Goal: Information Seeking & Learning: Understand process/instructions

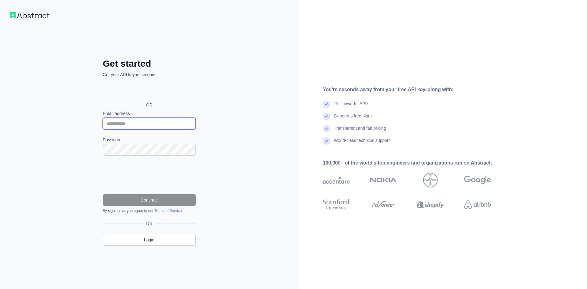
click at [112, 125] on input "Email address" at bounding box center [149, 124] width 93 height 12
click at [235, 129] on div "Get started Get your API key in seconds OR Email address Password Continue By s…" at bounding box center [149, 144] width 298 height 289
click at [133, 121] on input "Email address" at bounding box center [149, 124] width 93 height 12
paste input "**********"
drag, startPoint x: 147, startPoint y: 123, endPoint x: 42, endPoint y: 123, distance: 105.1
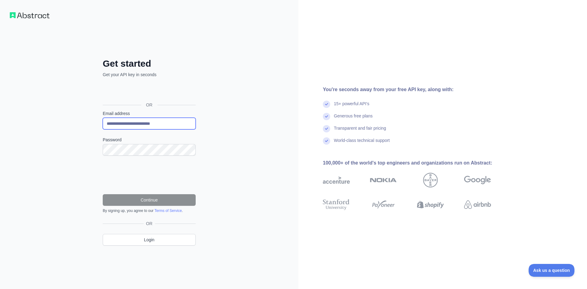
click at [42, 123] on div "**********" at bounding box center [149, 144] width 298 height 289
type input "**********"
click at [145, 197] on button "Continue" at bounding box center [149, 200] width 93 height 12
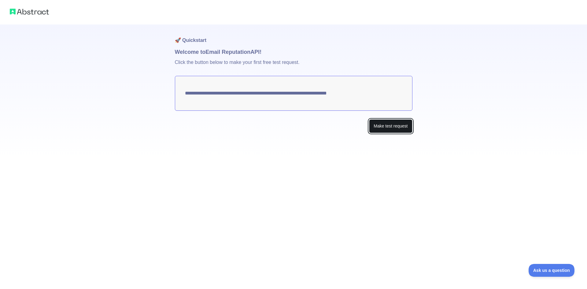
click at [389, 129] on button "Make test request" at bounding box center [390, 126] width 43 height 14
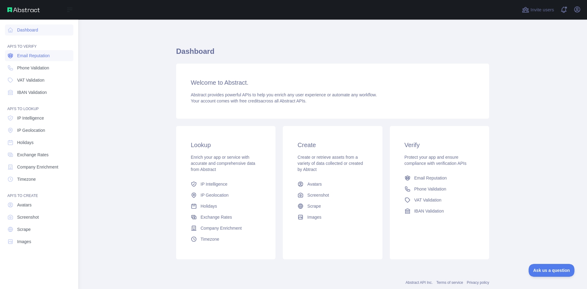
click at [34, 56] on span "Email Reputation" at bounding box center [33, 56] width 33 height 6
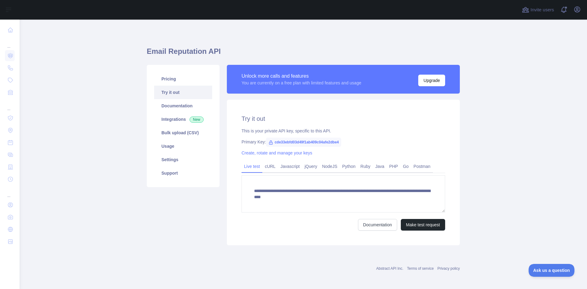
click at [140, 245] on main "**********" at bounding box center [303, 154] width 567 height 269
click at [173, 120] on link "Integrations New" at bounding box center [183, 118] width 58 height 13
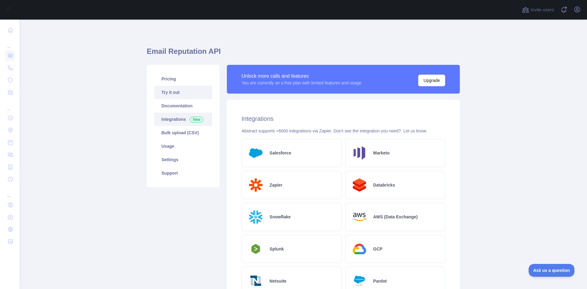
click at [170, 94] on link "Try it out" at bounding box center [183, 92] width 58 height 13
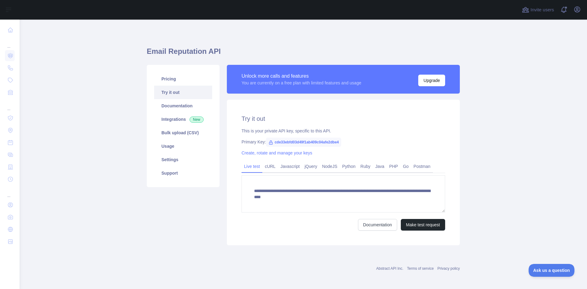
click at [317, 142] on span "cde33ebfd03d49f1ab409c04afe2dbe4" at bounding box center [303, 141] width 75 height 9
click at [329, 142] on span "cde33ebfd03d49f1ab409c04afe2dbe4" at bounding box center [303, 141] width 75 height 9
drag, startPoint x: 349, startPoint y: 142, endPoint x: 271, endPoint y: 142, distance: 77.9
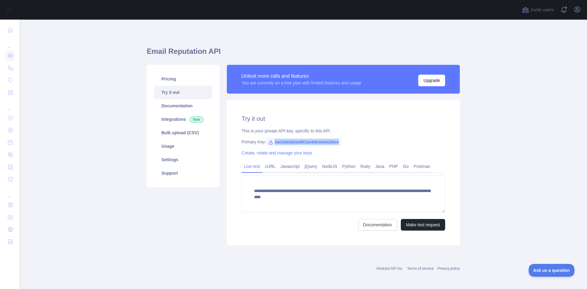
click at [271, 142] on div "Primary Key: cde33ebfd03d49f1ab409c04afe2dbe4" at bounding box center [342, 142] width 203 height 6
copy span "cde33ebfd03d49f1ab409c04afe2dbe4"
click at [170, 240] on div "Pricing Try it out Documentation Integrations New Bulk upload (CSV) Usage Setti…" at bounding box center [183, 155] width 80 height 180
click at [317, 144] on span "cde33ebfd03d49f1ab409c04afe2dbe4" at bounding box center [303, 141] width 75 height 9
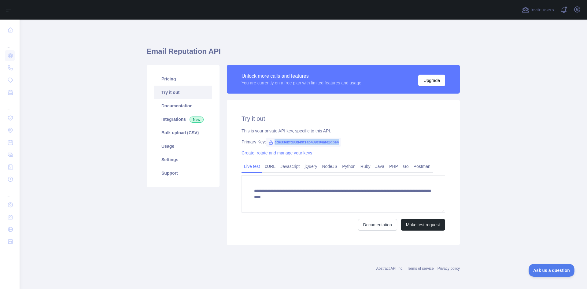
copy span "cde33ebfd03d49f1ab409c04afe2dbe4"
click at [143, 232] on div "Pricing Try it out Documentation Integrations New Bulk upload (CSV) Usage Setti…" at bounding box center [183, 155] width 80 height 180
click at [177, 121] on link "Integrations New" at bounding box center [183, 118] width 58 height 13
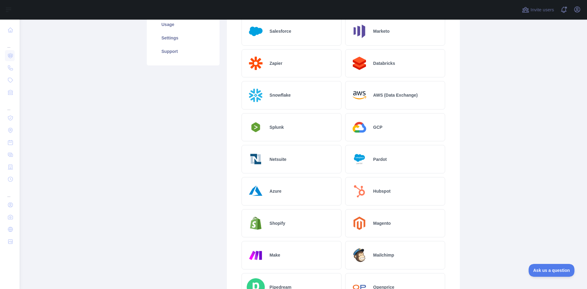
scroll to position [122, 0]
click at [377, 129] on h2 "GCP" at bounding box center [377, 126] width 9 height 6
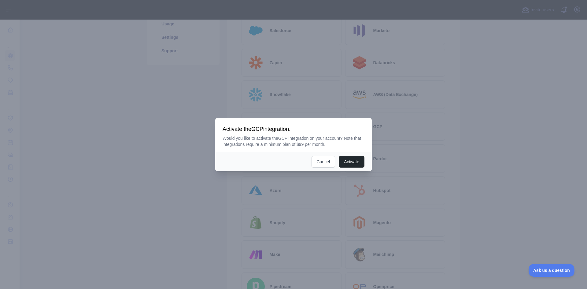
click at [435, 134] on div at bounding box center [293, 144] width 587 height 289
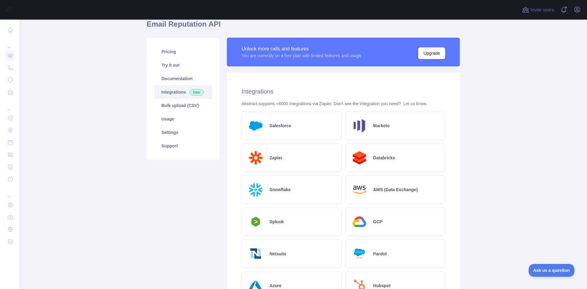
scroll to position [0, 0]
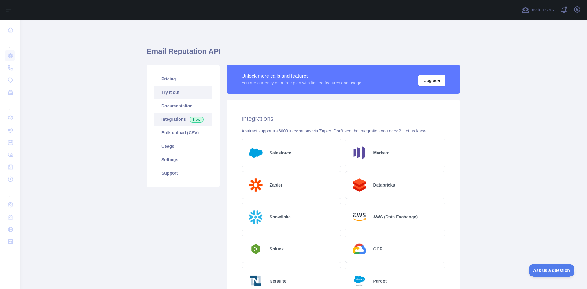
click at [168, 94] on link "Try it out" at bounding box center [183, 92] width 58 height 13
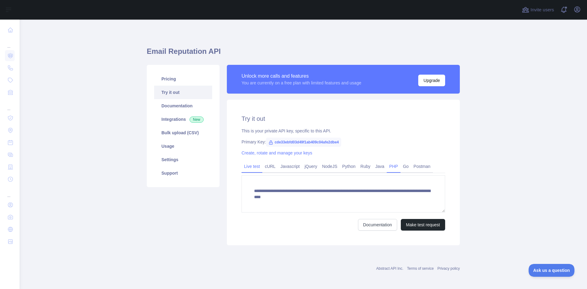
click at [388, 165] on link "PHP" at bounding box center [393, 166] width 14 height 10
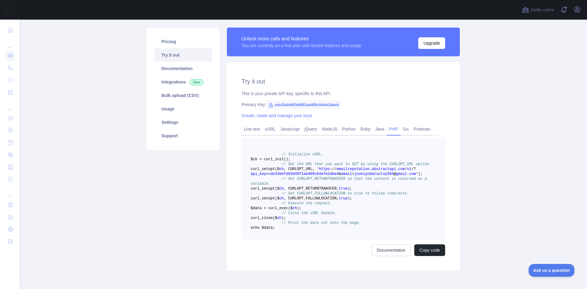
scroll to position [92, 0]
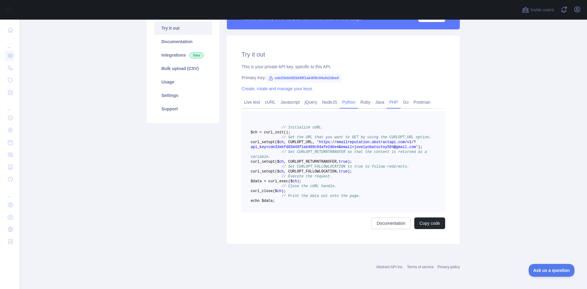
click at [344, 97] on link "Python" at bounding box center [348, 102] width 18 height 10
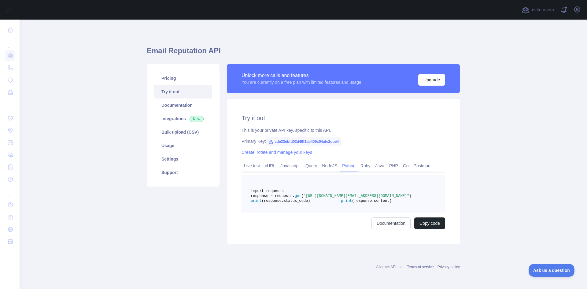
click at [349, 202] on pre "import requests response = requests. get ( "[URL][DOMAIN_NAME][EMAIL_ADDRESS][D…" at bounding box center [342, 193] width 203 height 38
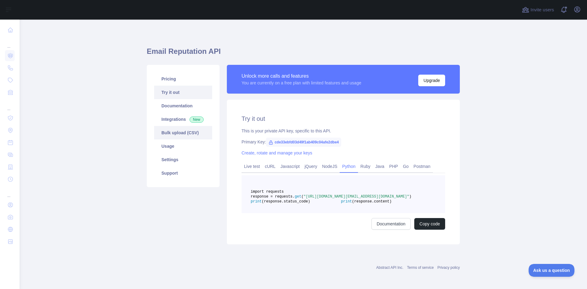
click at [172, 135] on link "Bulk upload (CSV)" at bounding box center [183, 132] width 58 height 13
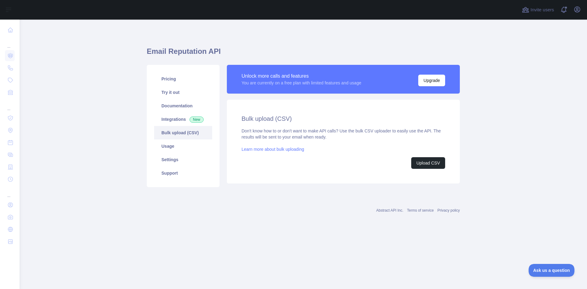
click at [372, 144] on div "Don't know how to or don't want to make API calls? Use the bulk CSV uploader to…" at bounding box center [342, 148] width 203 height 41
click at [428, 76] on button "Upgrade" at bounding box center [431, 81] width 27 height 12
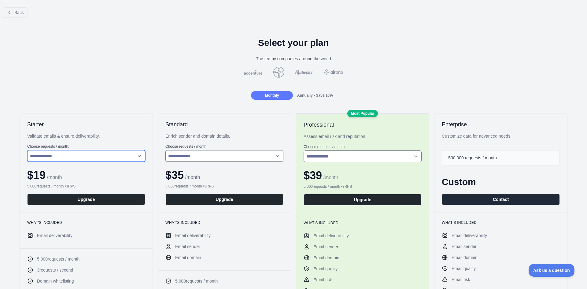
click at [66, 157] on select "**********" at bounding box center [86, 156] width 118 height 12
select select "*"
click at [27, 150] on select "**********" at bounding box center [86, 156] width 118 height 12
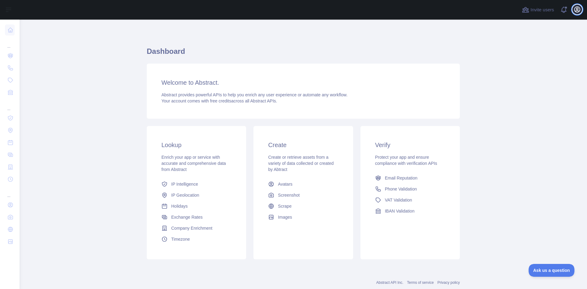
click at [576, 9] on icon "button" at bounding box center [576, 9] width 5 height 5
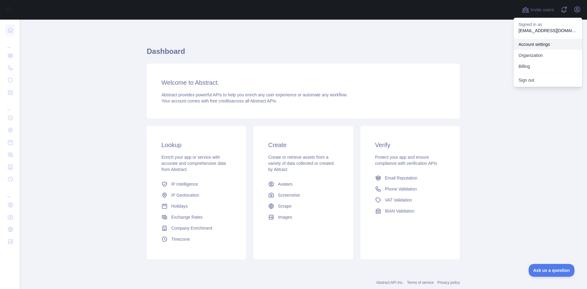
click at [533, 43] on link "Account settings" at bounding box center [547, 44] width 68 height 11
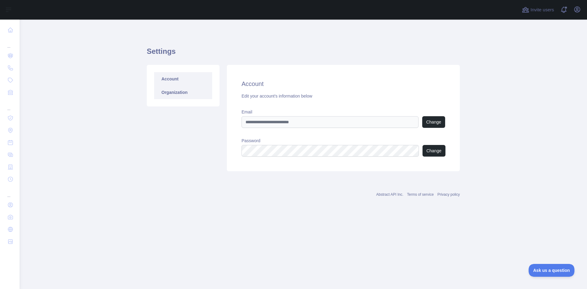
click at [182, 97] on link "Organization" at bounding box center [183, 92] width 58 height 13
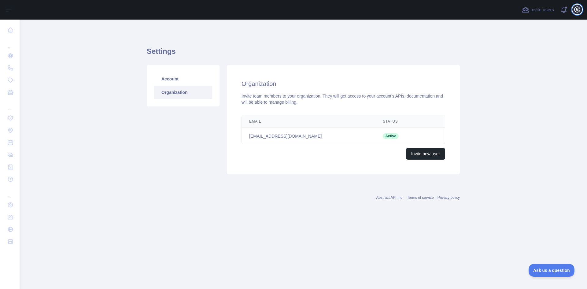
click at [577, 11] on icon "button" at bounding box center [576, 9] width 7 height 7
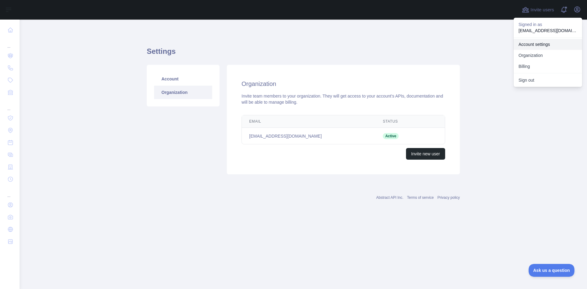
click at [537, 46] on link "Account settings" at bounding box center [547, 44] width 68 height 11
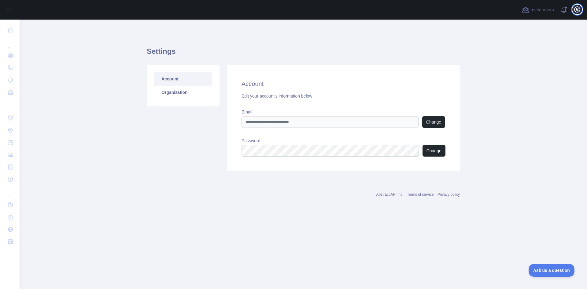
click at [577, 13] on button "Open user menu" at bounding box center [577, 10] width 10 height 10
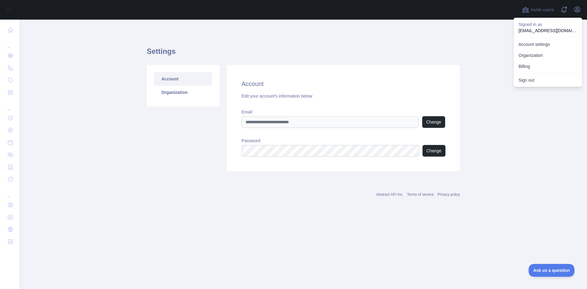
click at [108, 79] on main "Settings Account Organization Account Edit your account's information below Ema…" at bounding box center [303, 154] width 567 height 269
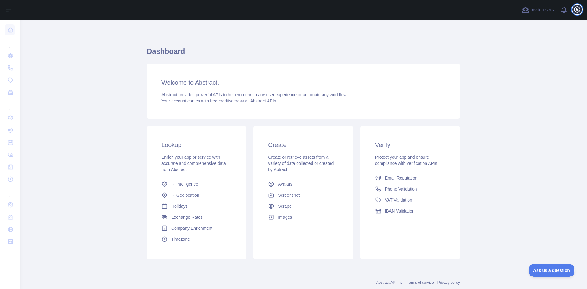
click at [574, 11] on icon "button" at bounding box center [576, 9] width 5 height 5
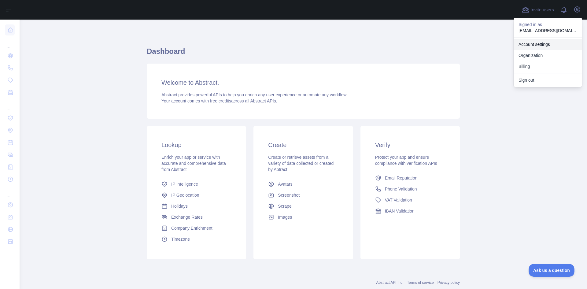
click at [536, 44] on link "Account settings" at bounding box center [547, 44] width 68 height 11
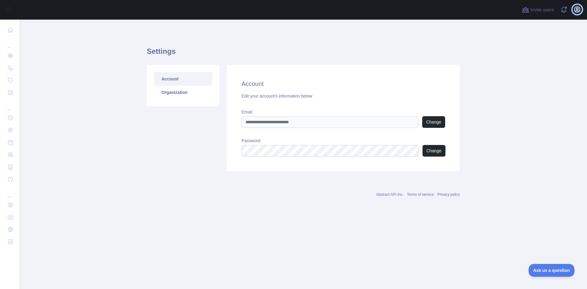
click at [578, 9] on icon "button" at bounding box center [576, 9] width 7 height 7
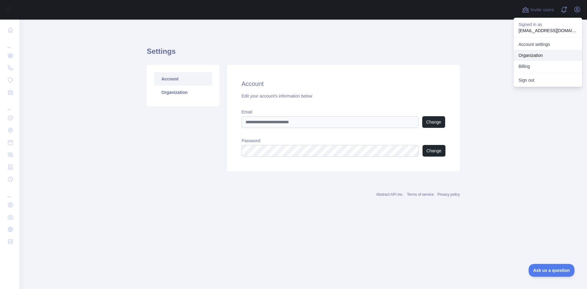
click at [533, 54] on link "Organization" at bounding box center [547, 55] width 68 height 11
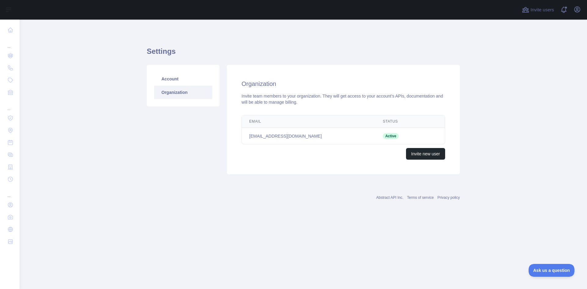
click at [175, 95] on link "Organization" at bounding box center [183, 92] width 58 height 13
click at [170, 81] on link "Account" at bounding box center [183, 78] width 58 height 13
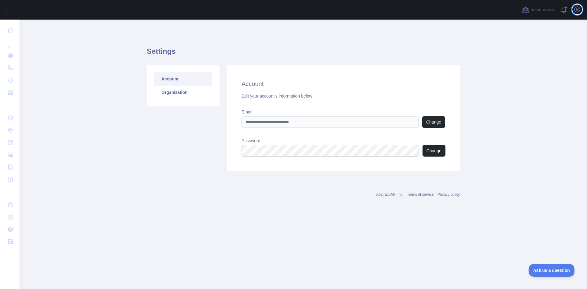
drag, startPoint x: 574, startPoint y: 10, endPoint x: 574, endPoint y: 16, distance: 5.5
click at [574, 10] on icon "button" at bounding box center [576, 9] width 7 height 7
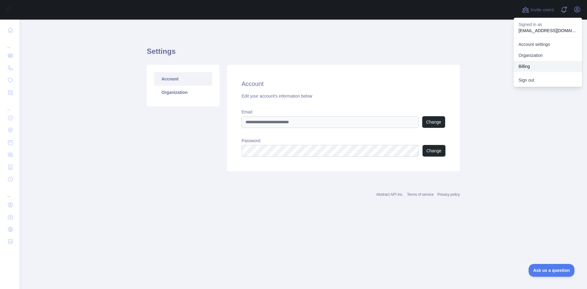
click at [524, 67] on button "Billing" at bounding box center [547, 66] width 68 height 11
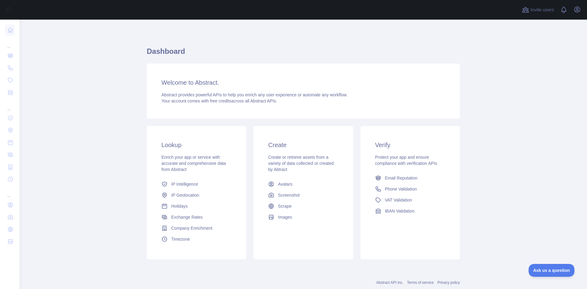
click at [83, 229] on main "Dashboard Welcome to Abstract. Abstract provides powerful APIs to help you enri…" at bounding box center [303, 154] width 567 height 269
click at [129, 206] on main "Dashboard Welcome to Abstract. Abstract provides powerful APIs to help you enri…" at bounding box center [303, 154] width 567 height 269
click at [572, 8] on button "Open user menu" at bounding box center [577, 10] width 10 height 10
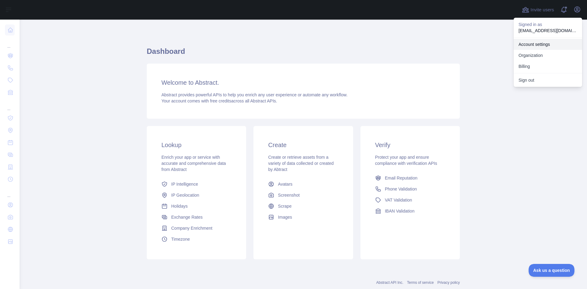
click at [533, 43] on link "Account settings" at bounding box center [547, 44] width 68 height 11
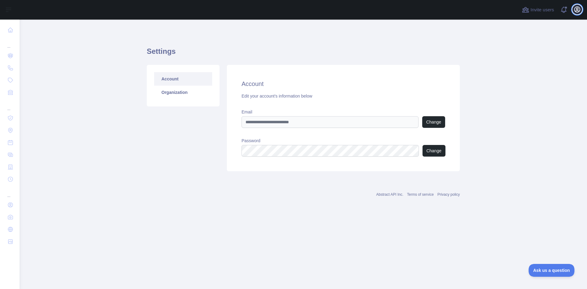
click at [574, 11] on icon "button" at bounding box center [576, 9] width 5 height 5
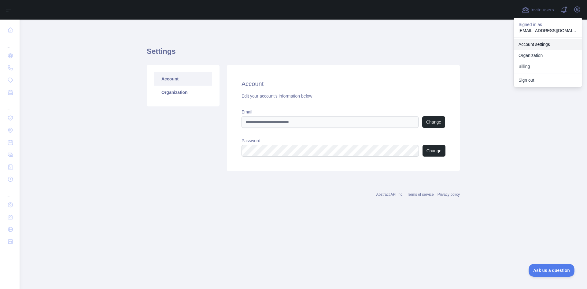
click at [539, 47] on link "Account settings" at bounding box center [547, 44] width 68 height 11
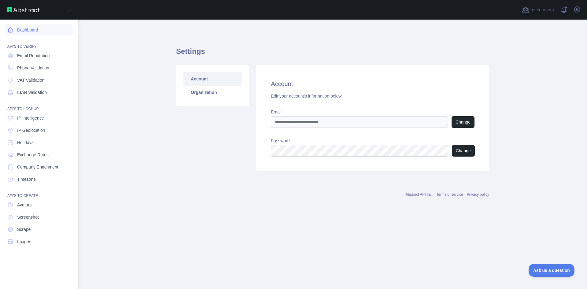
click at [26, 27] on link "Dashboard" at bounding box center [39, 29] width 68 height 11
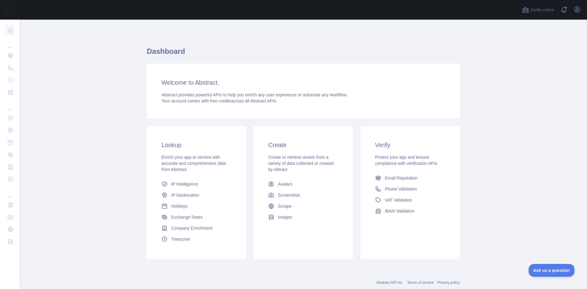
click at [109, 198] on main "Dashboard Welcome to Abstract. Abstract provides powerful APIs to help you enri…" at bounding box center [303, 154] width 567 height 269
click at [580, 6] on icon "button" at bounding box center [576, 9] width 7 height 7
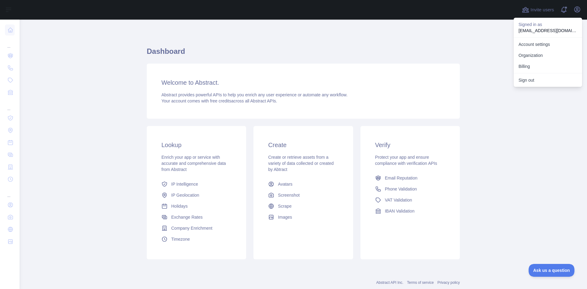
click at [555, 32] on p "[EMAIL_ADDRESS][DOMAIN_NAME]" at bounding box center [547, 30] width 59 height 6
click at [539, 28] on p "jovelynbatoctoy584@gmail.com" at bounding box center [547, 30] width 59 height 6
click at [448, 56] on h1 "Dashboard" at bounding box center [303, 53] width 313 height 15
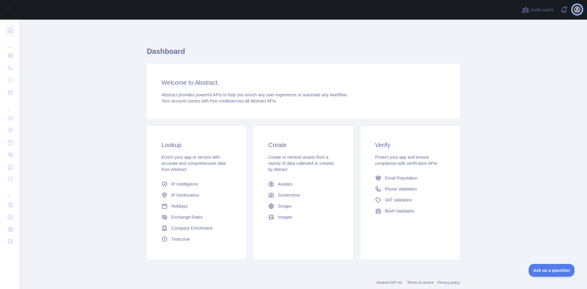
click at [575, 10] on icon "button" at bounding box center [576, 9] width 7 height 7
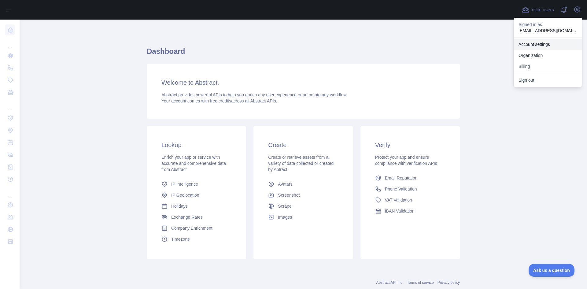
click at [528, 43] on link "Account settings" at bounding box center [547, 44] width 68 height 11
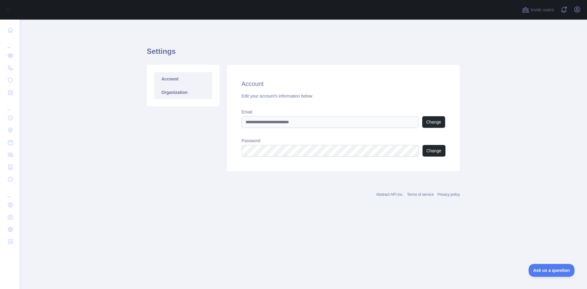
click at [172, 94] on link "Organization" at bounding box center [183, 92] width 58 height 13
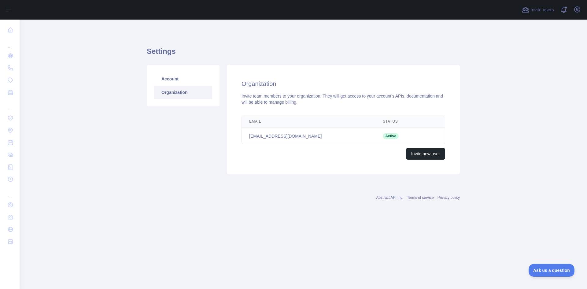
click at [156, 145] on div "Account Organization" at bounding box center [183, 119] width 80 height 109
click at [281, 136] on td "jovelynbatoctoy584@gmail.com" at bounding box center [309, 136] width 134 height 16
click at [300, 150] on div "Invite new user" at bounding box center [342, 154] width 203 height 12
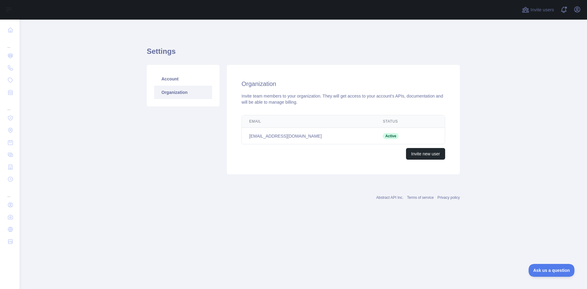
click at [504, 115] on main "Settings Account Organization Organization Invite team members to your organiza…" at bounding box center [303, 154] width 567 height 269
click at [574, 9] on icon "button" at bounding box center [576, 9] width 5 height 5
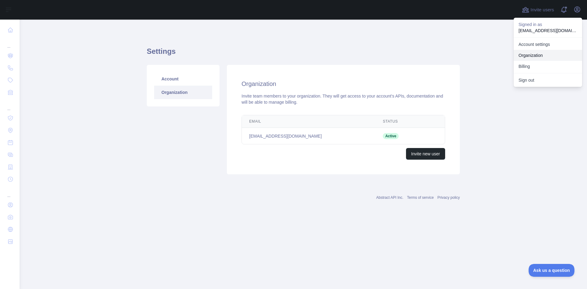
click at [531, 55] on link "Organization" at bounding box center [547, 55] width 68 height 11
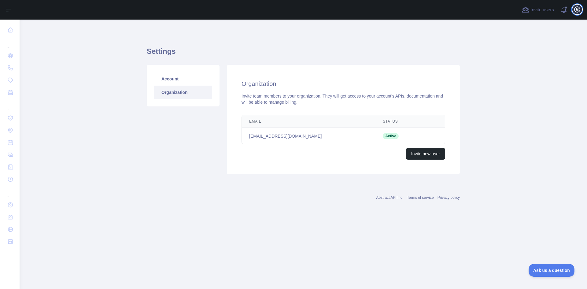
click at [577, 9] on icon "button" at bounding box center [576, 9] width 7 height 7
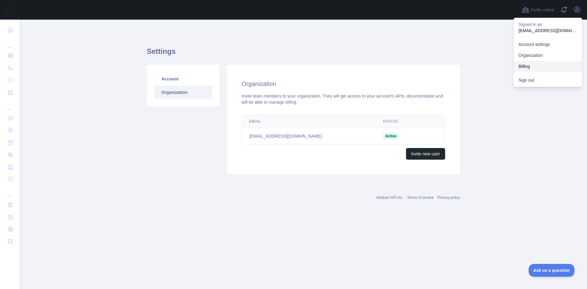
click at [527, 64] on button "Billing" at bounding box center [547, 66] width 68 height 11
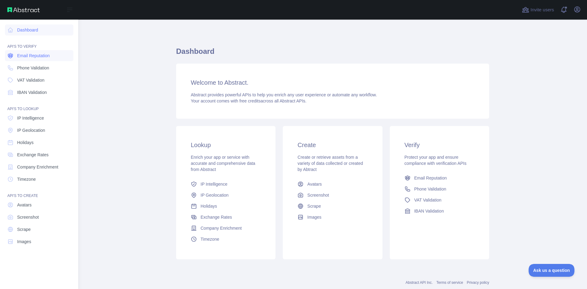
click at [31, 58] on span "Email Reputation" at bounding box center [33, 56] width 33 height 6
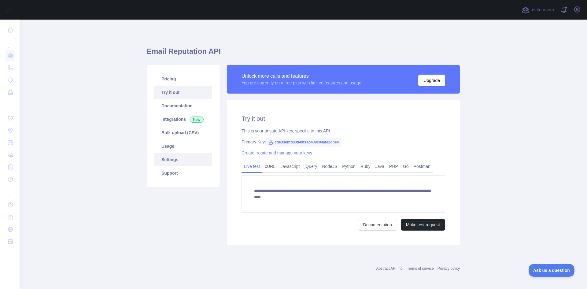
click at [166, 155] on link "Settings" at bounding box center [183, 159] width 58 height 13
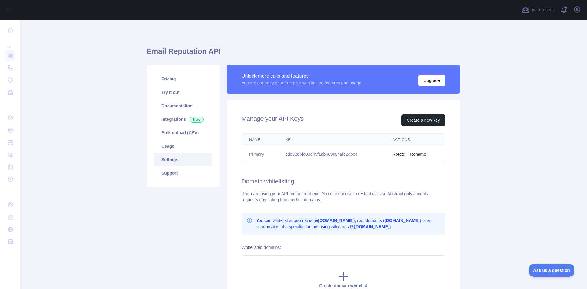
click at [292, 155] on td "cde33ebfd03d49f1ab409c04afe2dbe4" at bounding box center [331, 154] width 107 height 16
copy td "cde33ebfd03d49f1ab409c04afe2dbe4"
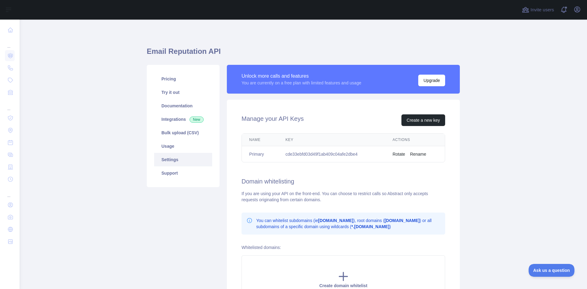
click at [272, 42] on div "Email Reputation API Pricing Try it out Documentation Integrations New Bulk upl…" at bounding box center [303, 180] width 313 height 292
click at [275, 47] on h1 "Email Reputation API" at bounding box center [303, 53] width 313 height 15
click at [163, 161] on link "Settings" at bounding box center [183, 159] width 58 height 13
click at [272, 54] on h1 "Email Reputation API" at bounding box center [303, 53] width 313 height 15
click at [165, 120] on link "Integrations New" at bounding box center [183, 118] width 58 height 13
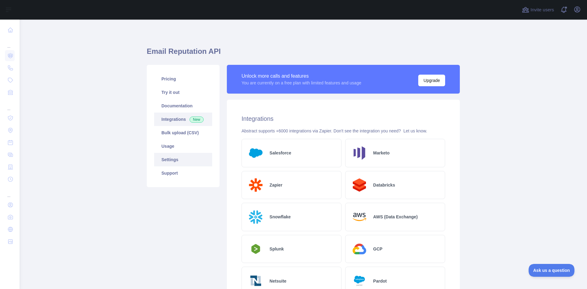
click at [164, 161] on link "Settings" at bounding box center [183, 159] width 58 height 13
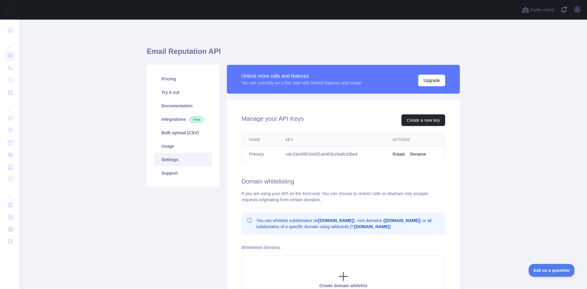
click at [164, 161] on link "Settings" at bounding box center [183, 159] width 58 height 13
click at [165, 95] on link "Try it out" at bounding box center [183, 92] width 58 height 13
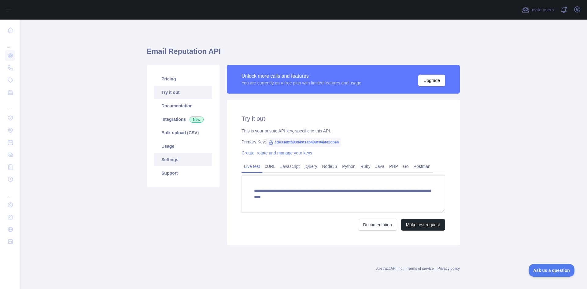
click at [166, 161] on link "Settings" at bounding box center [183, 159] width 58 height 13
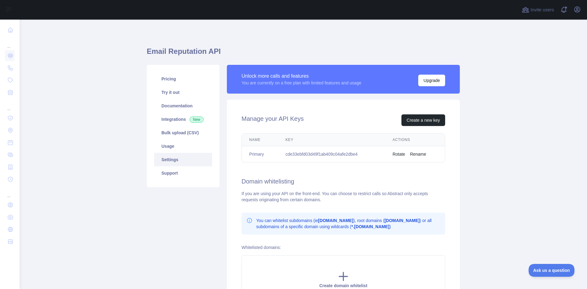
click at [301, 154] on td "cde33ebfd03d49f1ab409c04afe2dbe4" at bounding box center [331, 154] width 107 height 16
copy td "cde33ebfd03d49f1ab409c04afe2dbe4"
click at [306, 172] on div "Manage your API Keys Create a new key Name Key Actions Primary cde33ebfd03d49f1…" at bounding box center [343, 209] width 233 height 218
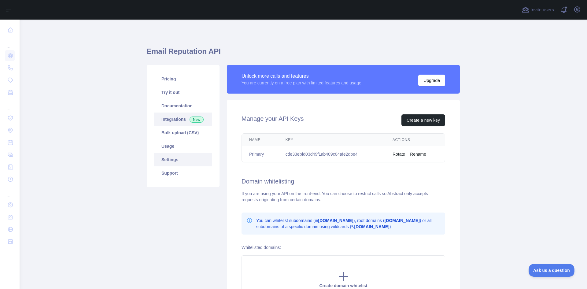
click at [165, 119] on link "Integrations New" at bounding box center [183, 118] width 58 height 13
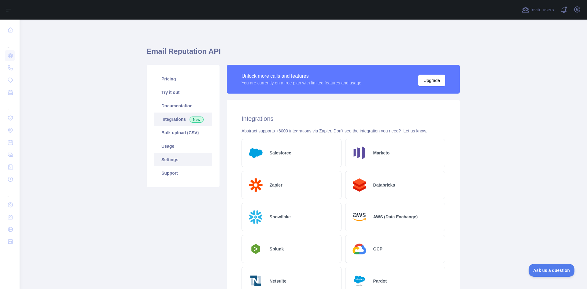
click at [167, 157] on link "Settings" at bounding box center [183, 159] width 58 height 13
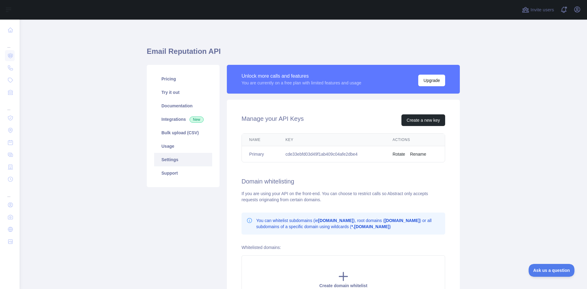
click at [157, 211] on div "Pricing Try it out Documentation Integrations New Bulk upload (CSV) Usage Setti…" at bounding box center [183, 191] width 80 height 253
click at [164, 145] on link "Usage" at bounding box center [183, 145] width 58 height 13
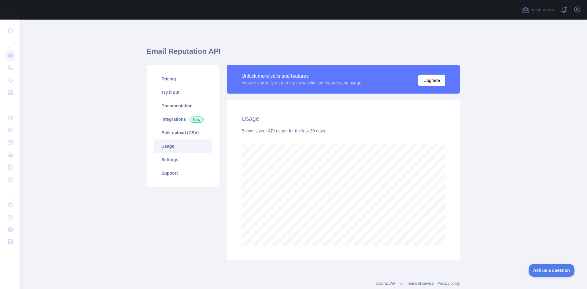
scroll to position [269, 562]
click at [166, 161] on link "Settings" at bounding box center [183, 159] width 58 height 13
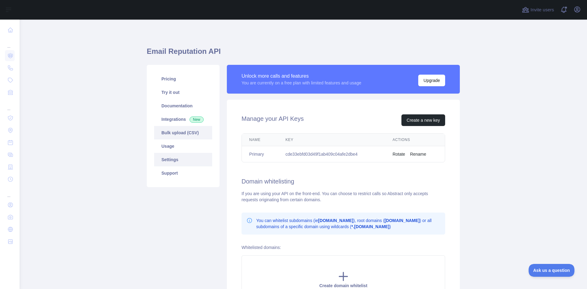
click at [165, 137] on link "Bulk upload (CSV)" at bounding box center [183, 132] width 58 height 13
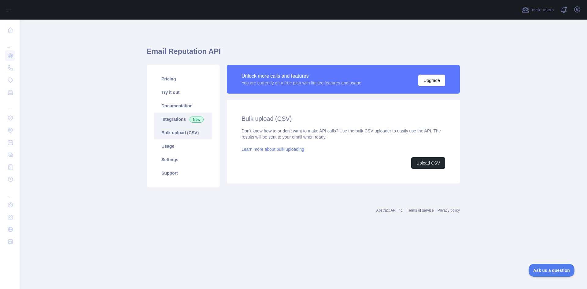
click at [167, 119] on link "Integrations New" at bounding box center [183, 118] width 58 height 13
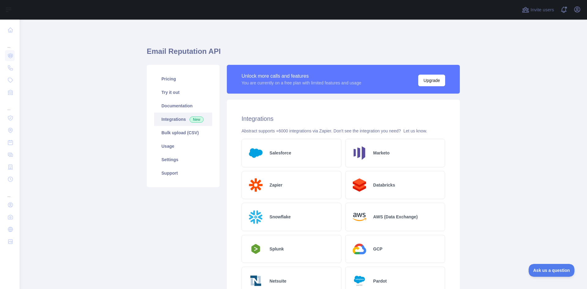
click at [165, 159] on link "Settings" at bounding box center [183, 159] width 58 height 13
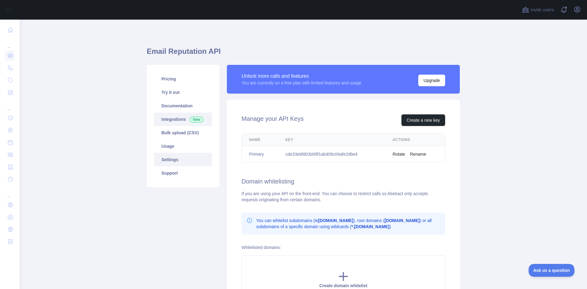
click at [167, 120] on link "Integrations New" at bounding box center [183, 118] width 58 height 13
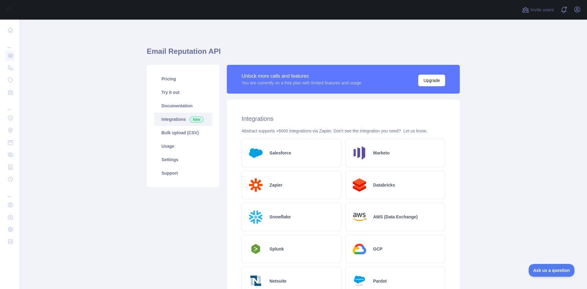
click at [166, 163] on link "Settings" at bounding box center [183, 159] width 58 height 13
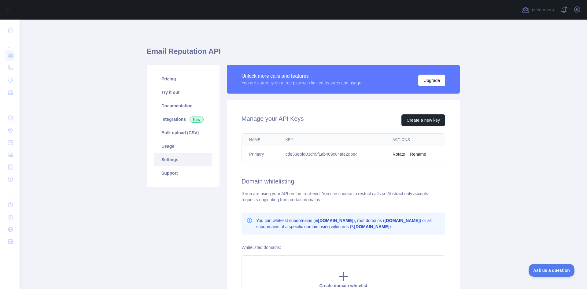
click at [284, 155] on td "cde33ebfd03d49f1ab409c04afe2dbe4" at bounding box center [331, 154] width 107 height 16
click at [307, 156] on td "cde33ebfd03d49f1ab409c04afe2dbe4" at bounding box center [331, 154] width 107 height 16
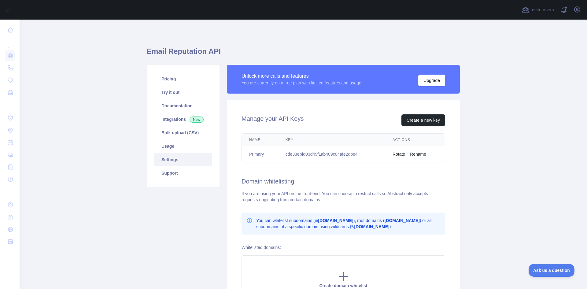
click at [313, 174] on div "Manage your API Keys Create a new key Name Key Actions Primary cde33ebfd03d49f1…" at bounding box center [343, 209] width 233 height 218
click at [178, 217] on div "Pricing Try it out Documentation Integrations New Bulk upload (CSV) Usage Setti…" at bounding box center [183, 191] width 80 height 253
click at [189, 179] on link "Support" at bounding box center [183, 172] width 58 height 13
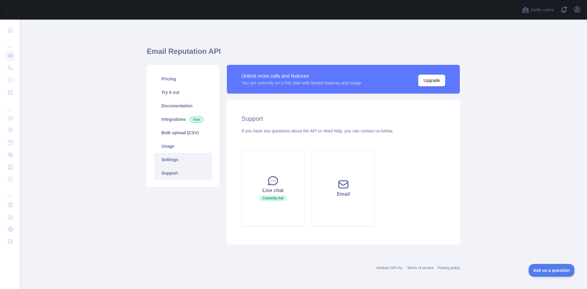
click at [172, 162] on link "Settings" at bounding box center [183, 159] width 58 height 13
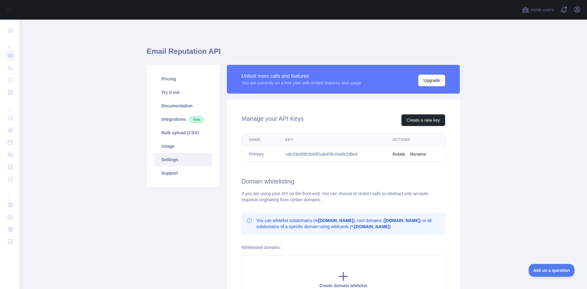
click at [179, 207] on div "Pricing Try it out Documentation Integrations New Bulk upload (CSV) Usage Setti…" at bounding box center [183, 191] width 80 height 253
click at [290, 154] on td "cde33ebfd03d49f1ab409c04afe2dbe4" at bounding box center [331, 154] width 107 height 16
click at [333, 169] on div "Manage your API Keys Create a new key Name Key Actions Primary cde33ebfd03d49f1…" at bounding box center [343, 209] width 233 height 218
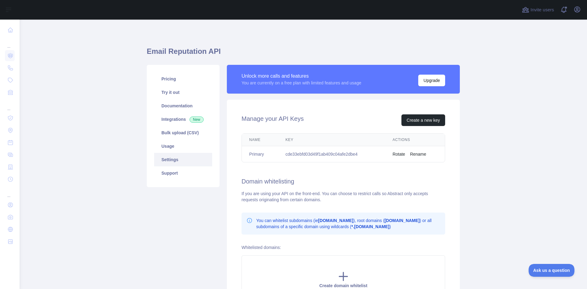
click at [291, 155] on td "cde33ebfd03d49f1ab409c04afe2dbe4" at bounding box center [331, 154] width 107 height 16
click at [310, 171] on div "Manage your API Keys Create a new key Name Key Actions Primary cde33ebfd03d49f1…" at bounding box center [343, 209] width 233 height 218
click at [288, 151] on td "cde33ebfd03d49f1ab409c04afe2dbe4" at bounding box center [331, 154] width 107 height 16
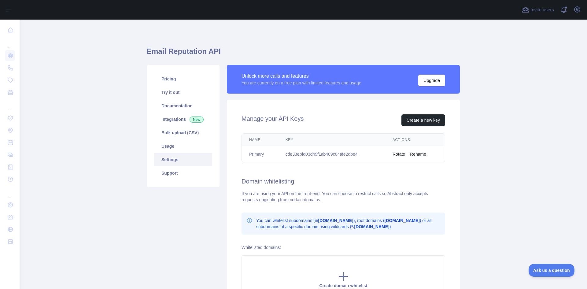
click at [305, 171] on div "Manage your API Keys Create a new key Name Key Actions Primary cde33ebfd03d49f1…" at bounding box center [343, 209] width 233 height 218
click at [180, 203] on div "Pricing Try it out Documentation Integrations New Bulk upload (CSV) Usage Setti…" at bounding box center [183, 191] width 80 height 253
click at [186, 207] on div "Pricing Try it out Documentation Integrations New Bulk upload (CSV) Usage Setti…" at bounding box center [183, 191] width 80 height 253
click at [295, 168] on div "Manage your API Keys Create a new key Name Key Actions Primary cde33ebfd03d49f1…" at bounding box center [343, 209] width 233 height 218
click at [292, 155] on td "cde33ebfd03d49f1ab409c04afe2dbe4" at bounding box center [331, 154] width 107 height 16
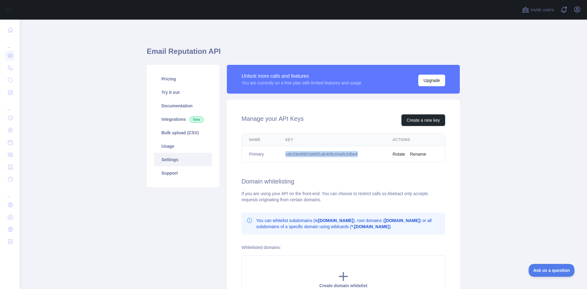
click at [292, 155] on td "cde33ebfd03d49f1ab409c04afe2dbe4" at bounding box center [331, 154] width 107 height 16
click at [305, 152] on td "cde33ebfd03d49f1ab409c04afe2dbe4" at bounding box center [331, 154] width 107 height 16
click at [314, 161] on td "cde33ebfd03d49f1ab409c04afe2dbe4" at bounding box center [331, 154] width 107 height 16
click at [313, 169] on div "Manage your API Keys Create a new key Name Key Actions Primary cde33ebfd03d49f1…" at bounding box center [343, 209] width 233 height 218
click at [304, 154] on td "cde33ebfd03d49f1ab409c04afe2dbe4" at bounding box center [331, 154] width 107 height 16
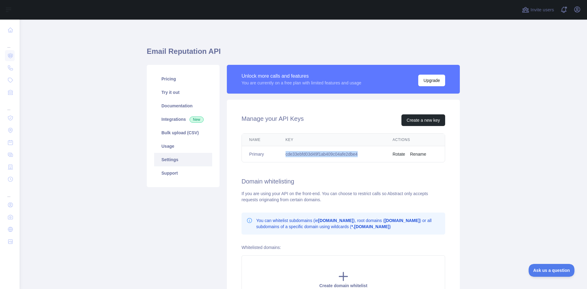
click at [304, 154] on td "cde33ebfd03d49f1ab409c04afe2dbe4" at bounding box center [331, 154] width 107 height 16
click at [318, 171] on div "Manage your API Keys Create a new key Name Key Actions Primary cde33ebfd03d49f1…" at bounding box center [343, 209] width 233 height 218
click at [191, 227] on div "Pricing Try it out Documentation Integrations New Bulk upload (CSV) Usage Setti…" at bounding box center [183, 191] width 80 height 253
click at [315, 157] on td "cde33ebfd03d49f1ab409c04afe2dbe4" at bounding box center [331, 154] width 107 height 16
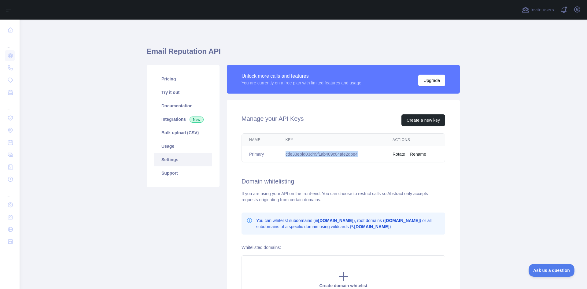
click at [315, 157] on td "cde33ebfd03d49f1ab409c04afe2dbe4" at bounding box center [331, 154] width 107 height 16
copy td "cde33ebfd03d49f1ab409c04afe2dbe4"
click at [123, 214] on main "Email Reputation API Pricing Try it out Documentation Integrations New Bulk upl…" at bounding box center [303, 154] width 567 height 269
click at [299, 155] on td "cde33ebfd03d49f1ab409c04afe2dbe4" at bounding box center [331, 154] width 107 height 16
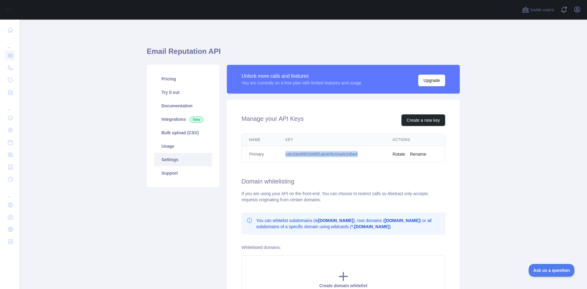
click at [299, 155] on td "cde33ebfd03d49f1ab409c04afe2dbe4" at bounding box center [331, 154] width 107 height 16
copy td "cde33ebfd03d49f1ab409c04afe2dbe4"
